Goal: Information Seeking & Learning: Learn about a topic

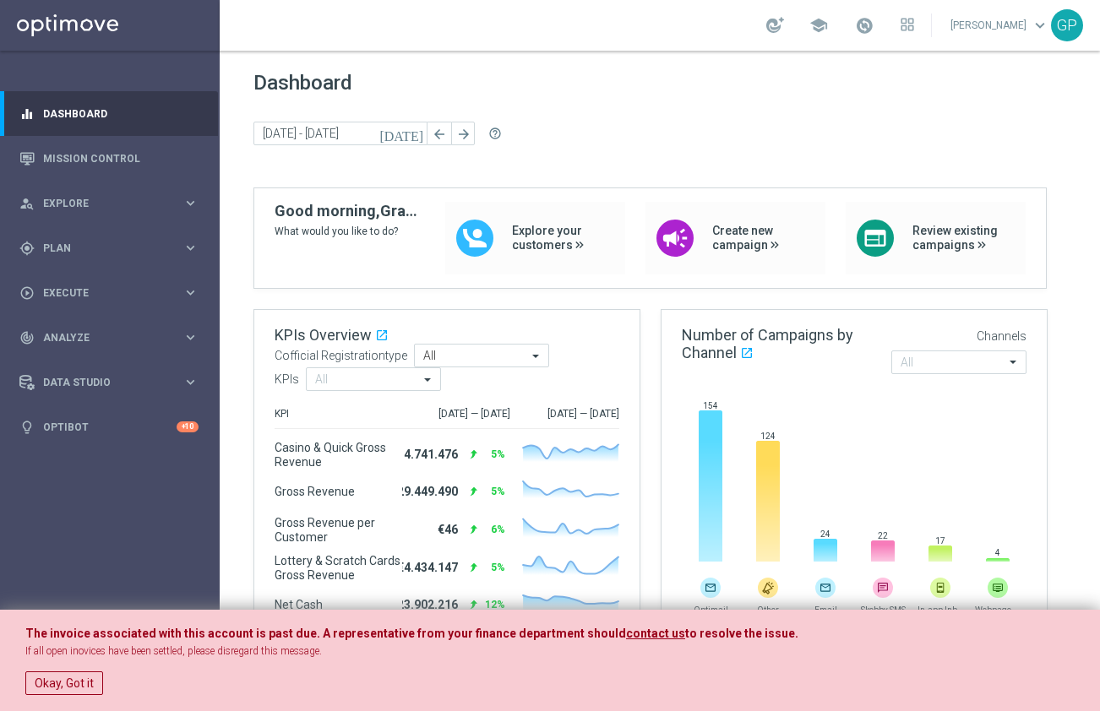
click at [589, 170] on div "Dashboard [DATE] [DATE] - [DATE] arrow_back arrow_forward help_outline" at bounding box center [659, 129] width 813 height 117
click at [547, 150] on div "Dashboard [DATE] [DATE] - [DATE] arrow_back arrow_forward help_outline" at bounding box center [659, 129] width 813 height 117
click at [110, 203] on span "Explore" at bounding box center [112, 204] width 139 height 10
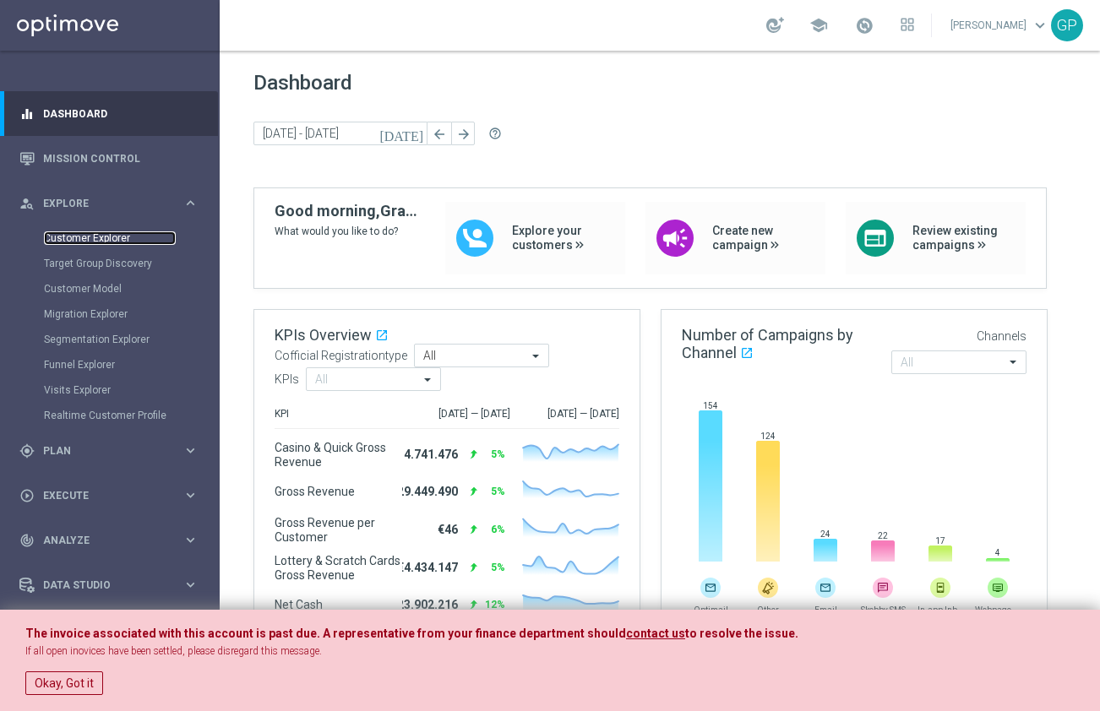
click at [125, 236] on link "Customer Explorer" at bounding box center [110, 238] width 132 height 14
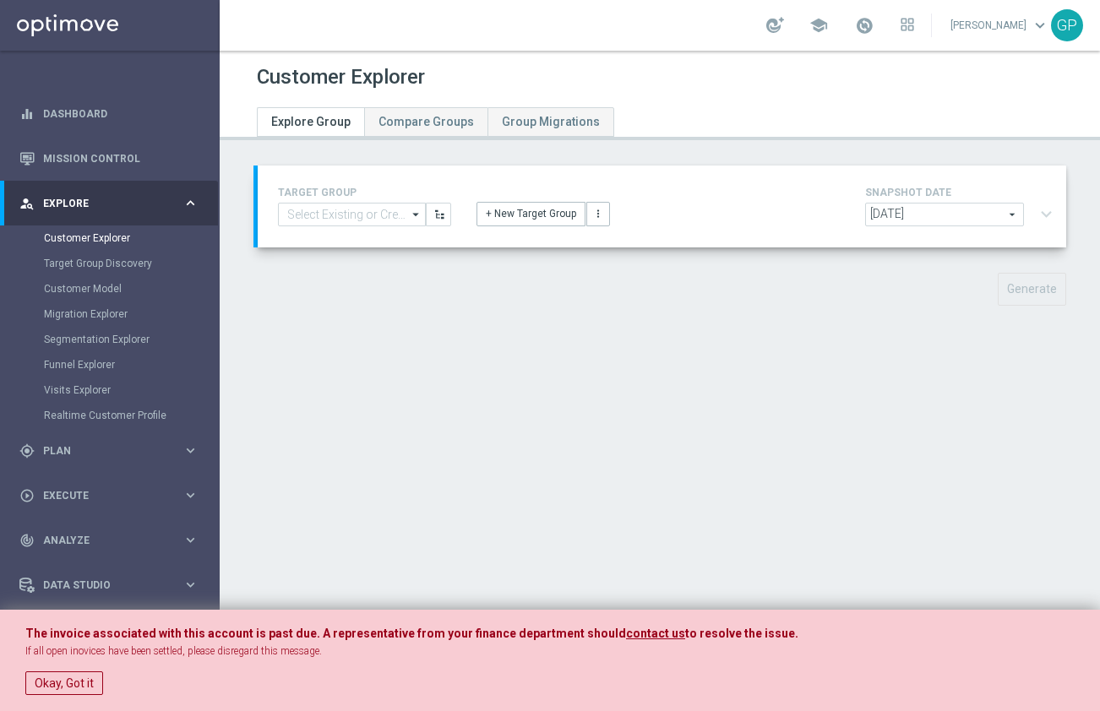
click at [999, 212] on span "[DATE]" at bounding box center [944, 215] width 157 height 22
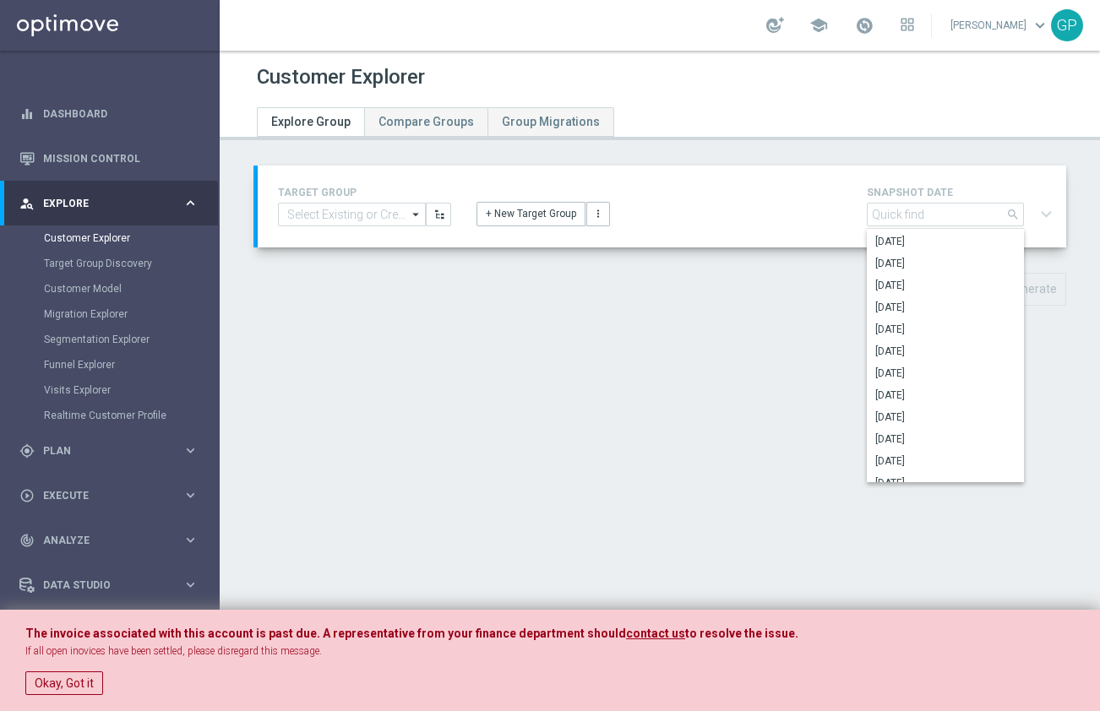
scroll to position [188, 0]
click at [615, 261] on div "TARGET GROUP arrow_drop_down Show Selected 0 of 4978 01.02 reminder 2701 BIANCO…" at bounding box center [660, 249] width 880 height 166
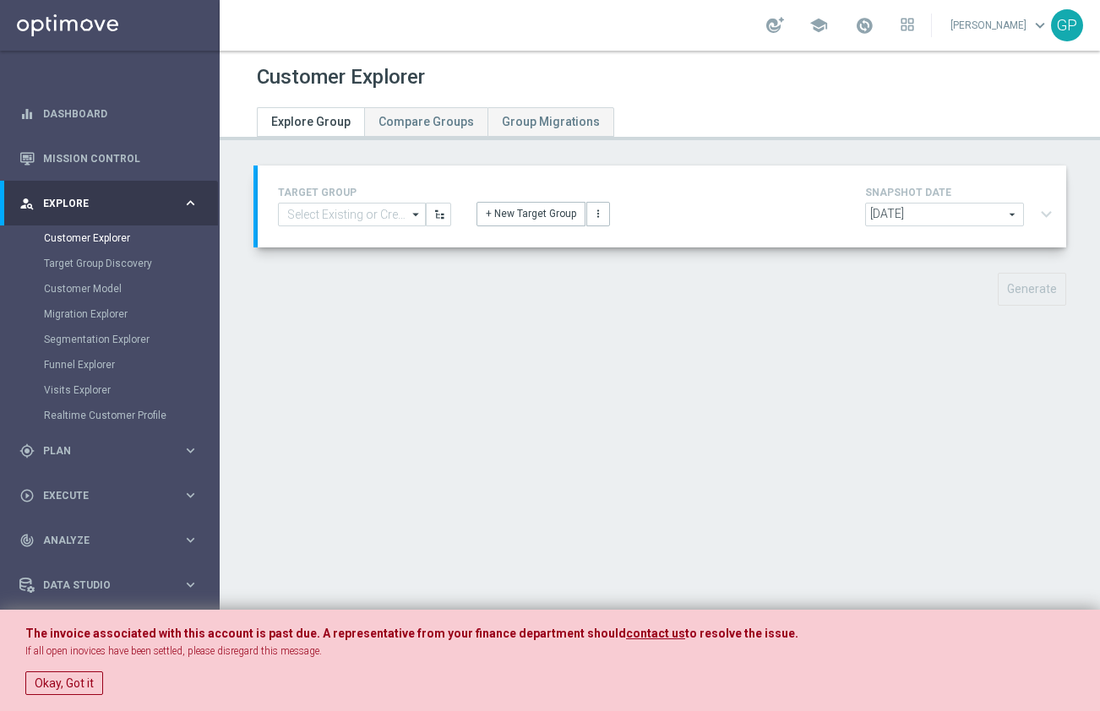
click at [995, 217] on span "[DATE]" at bounding box center [944, 215] width 157 height 22
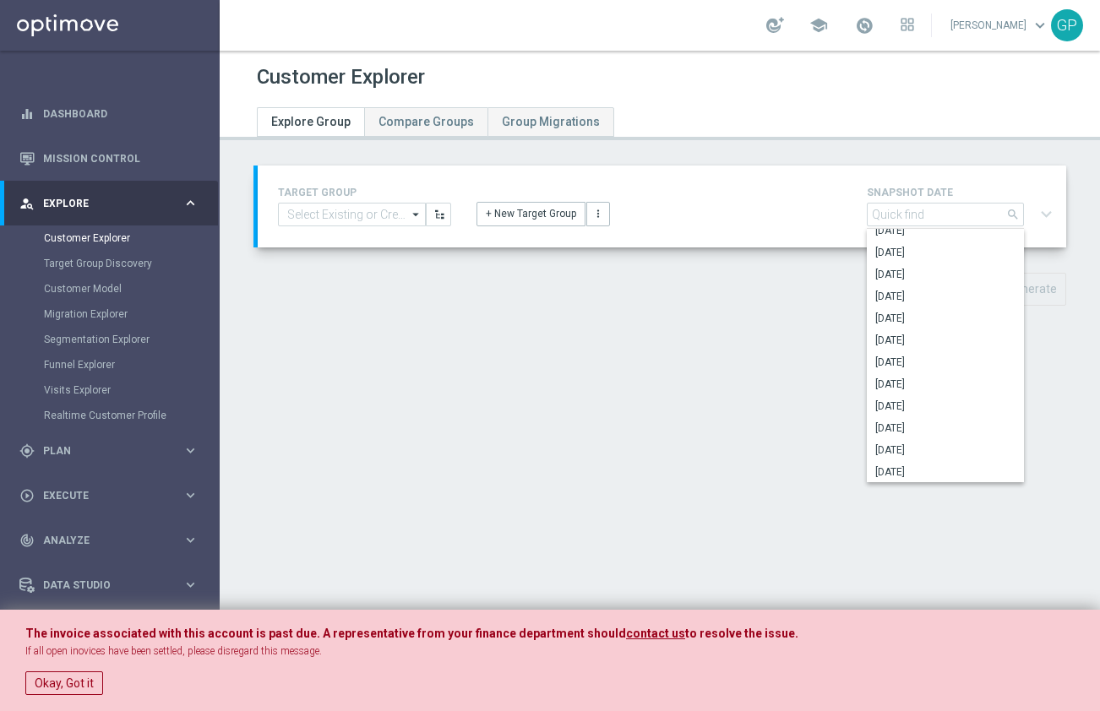
scroll to position [180, 0]
click at [400, 361] on div "Customer Explorer Explore Group Compare Groups Group Migrations TARGET GROUP ar…" at bounding box center [660, 381] width 880 height 661
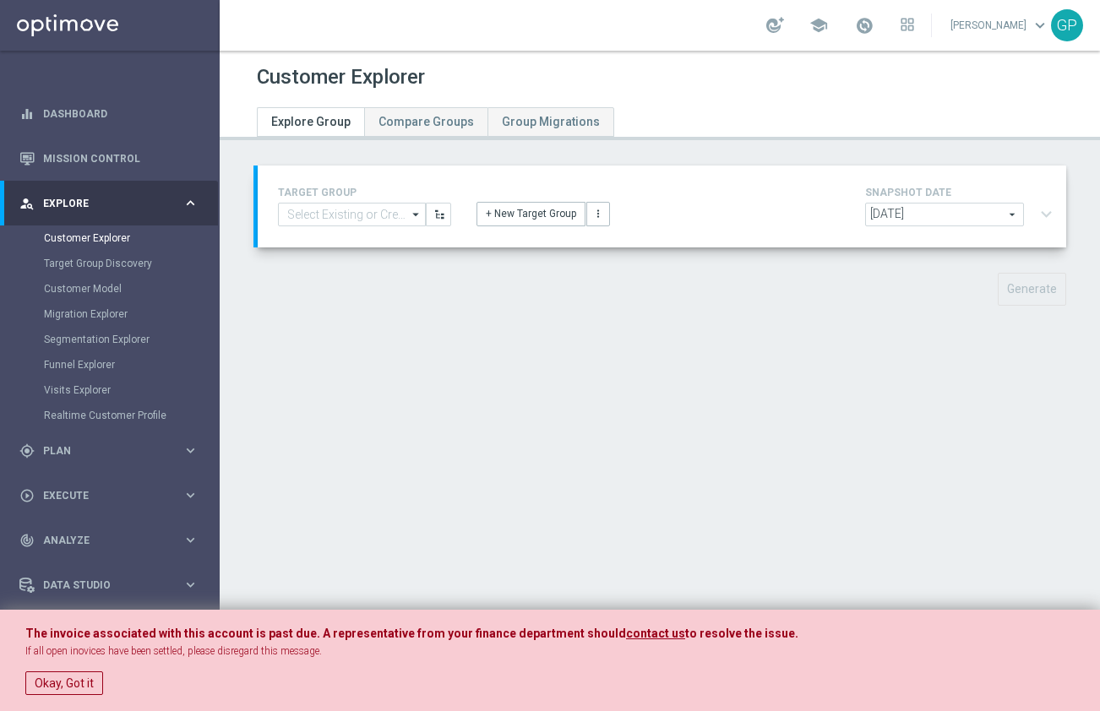
click at [1000, 211] on span "[DATE]" at bounding box center [944, 215] width 157 height 22
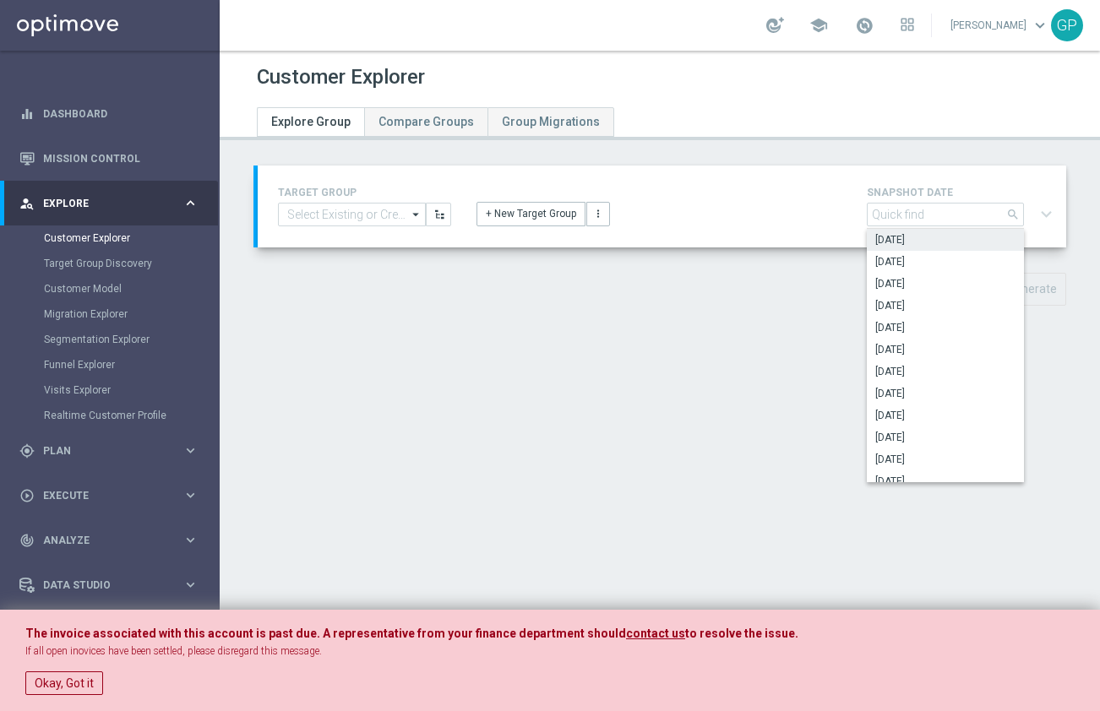
click at [701, 342] on div "Customer Explorer Explore Group Compare Groups Group Migrations TARGET GROUP ar…" at bounding box center [660, 381] width 880 height 661
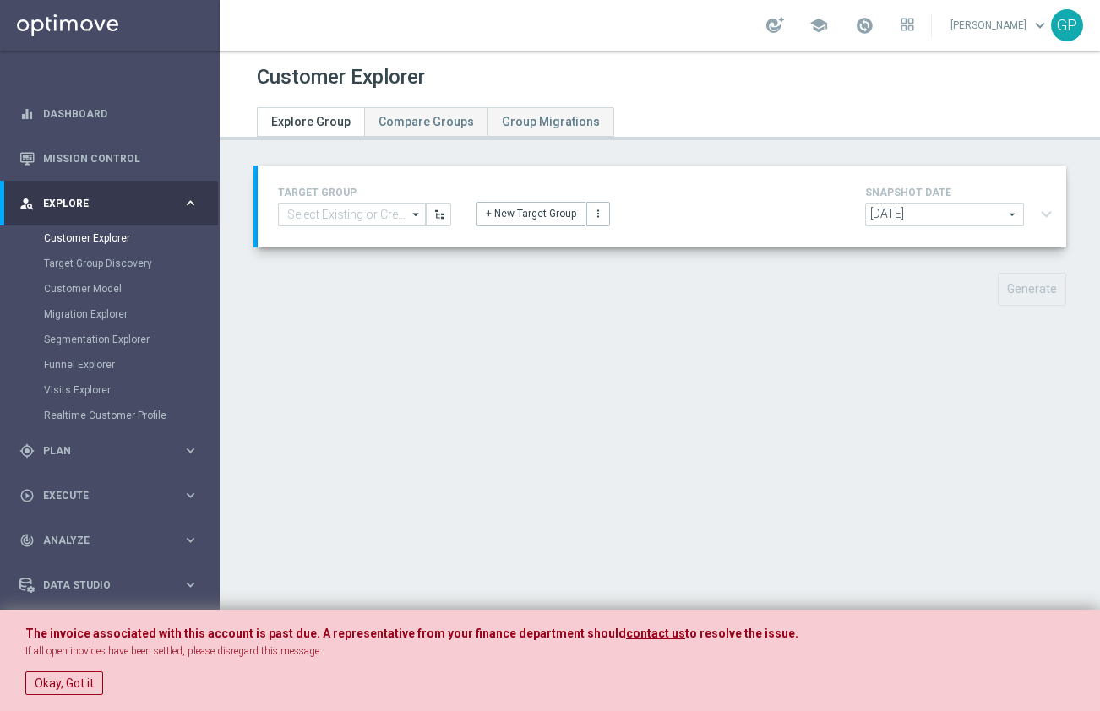
click at [994, 217] on span "[DATE]" at bounding box center [944, 215] width 157 height 22
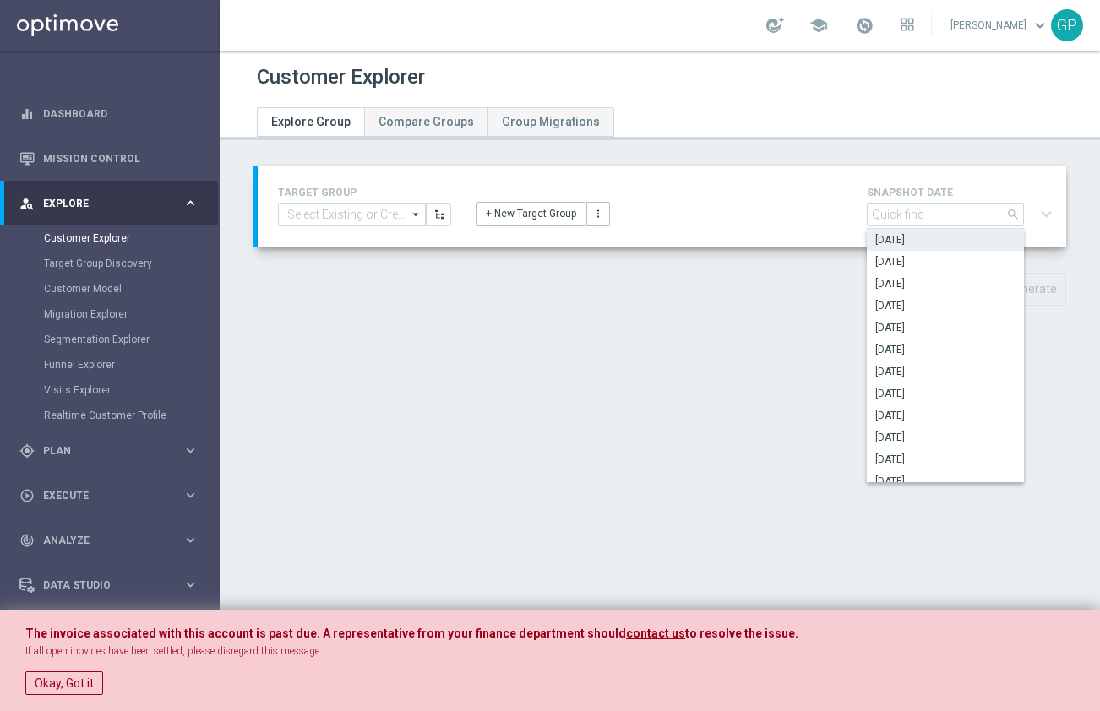
click at [440, 440] on div "Customer Explorer Explore Group Compare Groups Group Migrations TARGET GROUP ar…" at bounding box center [660, 381] width 880 height 661
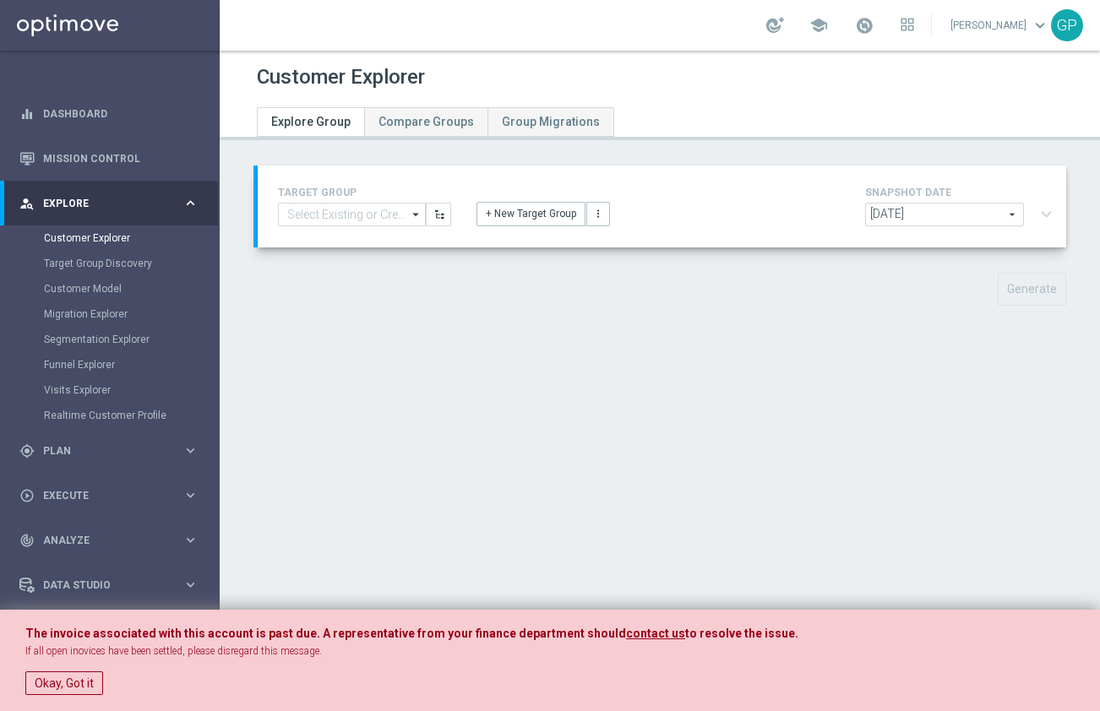
click at [993, 215] on span "[DATE]" at bounding box center [944, 215] width 157 height 22
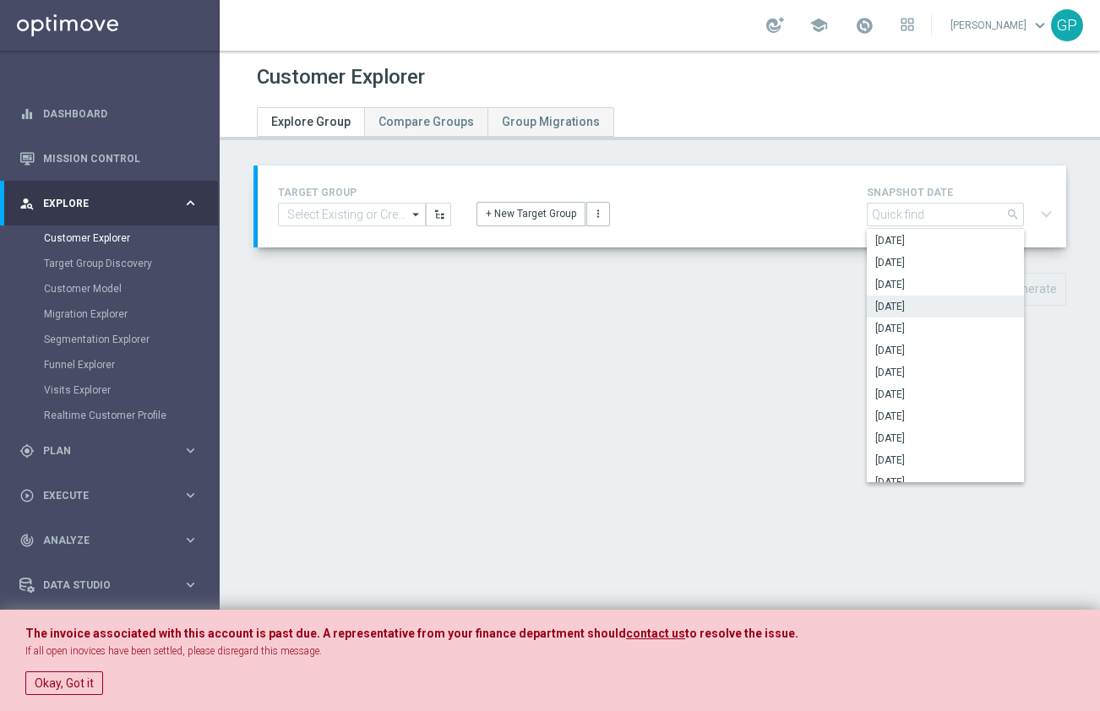
scroll to position [46, 0]
click at [522, 405] on div "Customer Explorer Explore Group Compare Groups Group Migrations TARGET GROUP ar…" at bounding box center [660, 381] width 880 height 661
